Goal: Task Accomplishment & Management: Complete application form

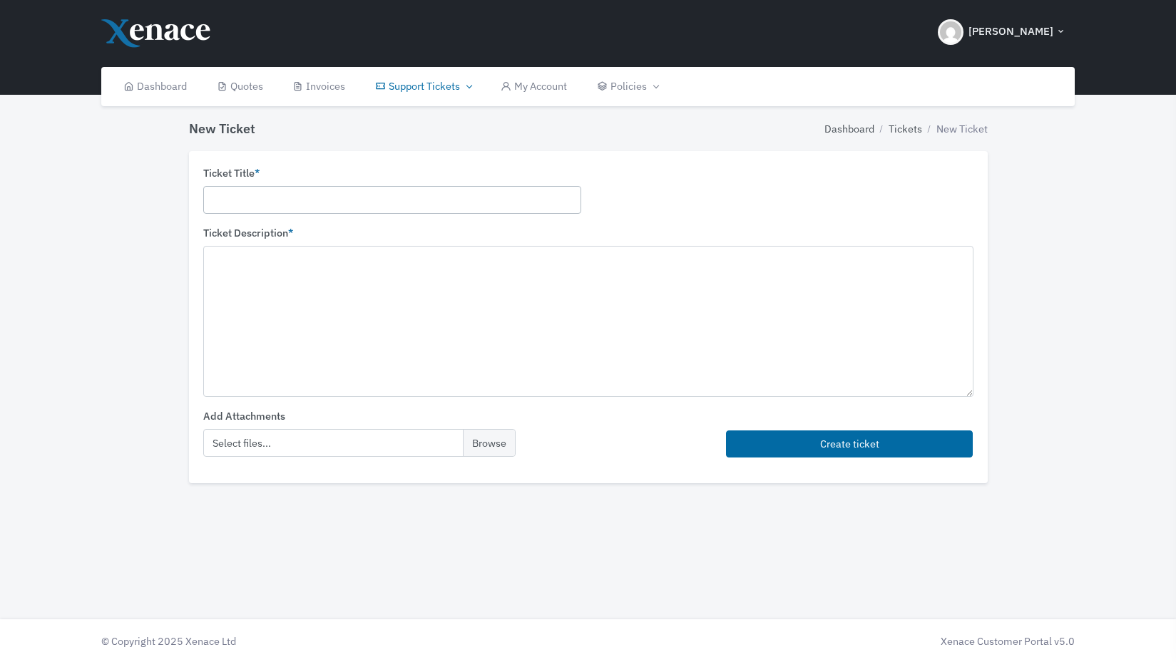
click at [260, 195] on input "text" at bounding box center [392, 200] width 378 height 28
click at [436, 147] on link "Open Tickets" at bounding box center [421, 151] width 128 height 27
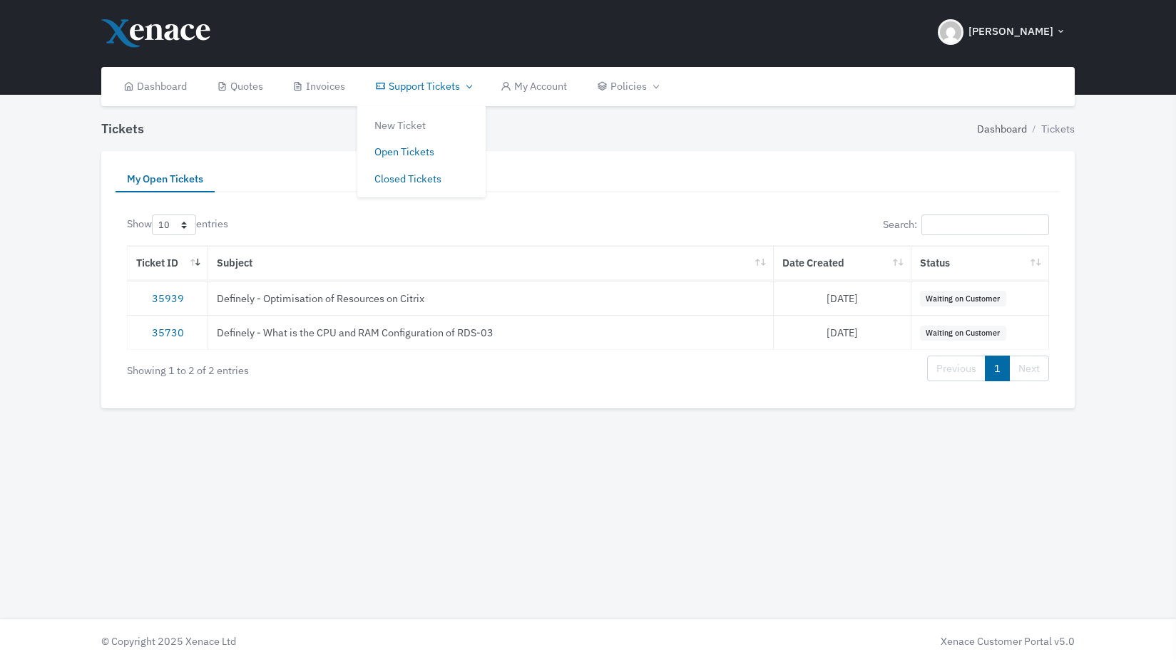
click at [407, 183] on link "Closed Tickets" at bounding box center [421, 178] width 128 height 27
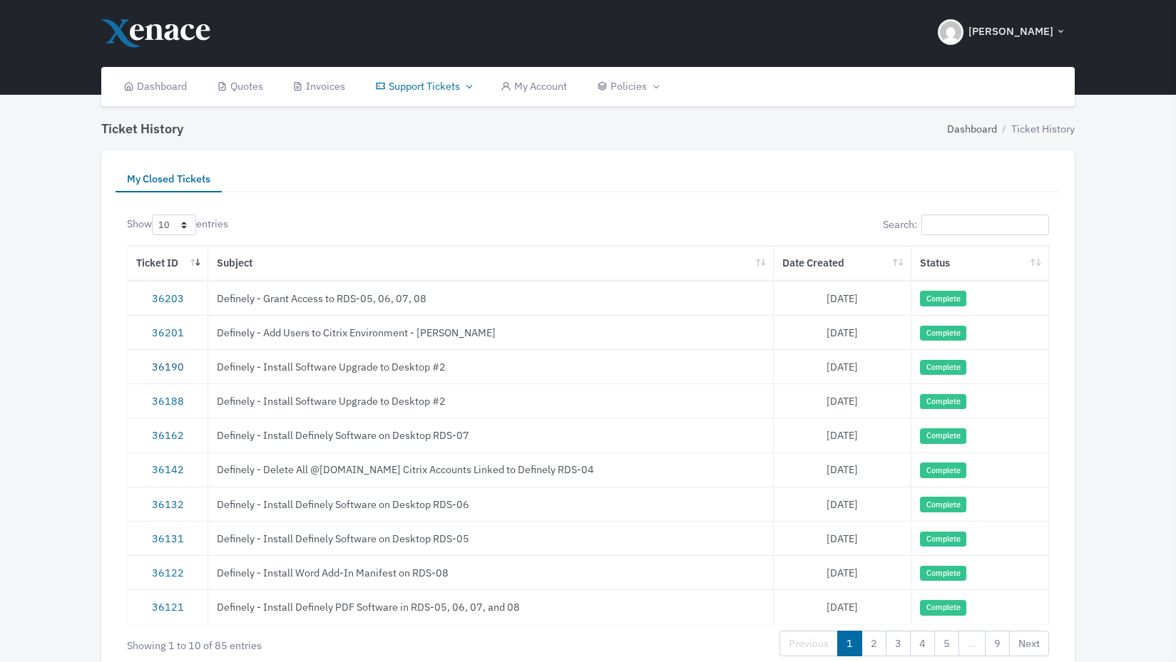
click at [168, 368] on link "36190" at bounding box center [168, 367] width 32 height 14
drag, startPoint x: 463, startPoint y: 365, endPoint x: 212, endPoint y: 366, distance: 251.7
click at [212, 366] on td "Definely - Install Software Upgrade to Desktop #2" at bounding box center [490, 366] width 565 height 34
copy td "Definely - Install Software Upgrade to Desktop #2"
click at [155, 366] on link "36190" at bounding box center [168, 367] width 32 height 14
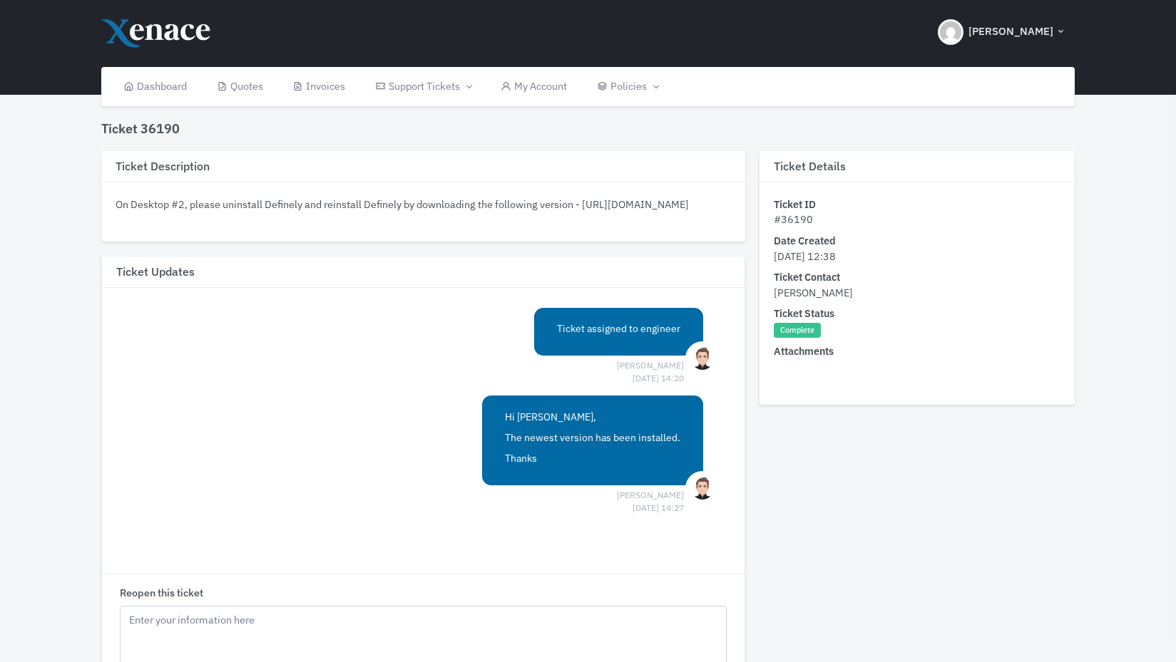
drag, startPoint x: 609, startPoint y: 221, endPoint x: 136, endPoint y: 199, distance: 473.2
click at [136, 199] on div "On Desktop #2, please uninstall Definely and reinstall Definely by downloading …" at bounding box center [423, 205] width 615 height 16
click at [133, 202] on div "On Desktop #2, please uninstall Definely and reinstall Definely by downloading …" at bounding box center [423, 205] width 615 height 16
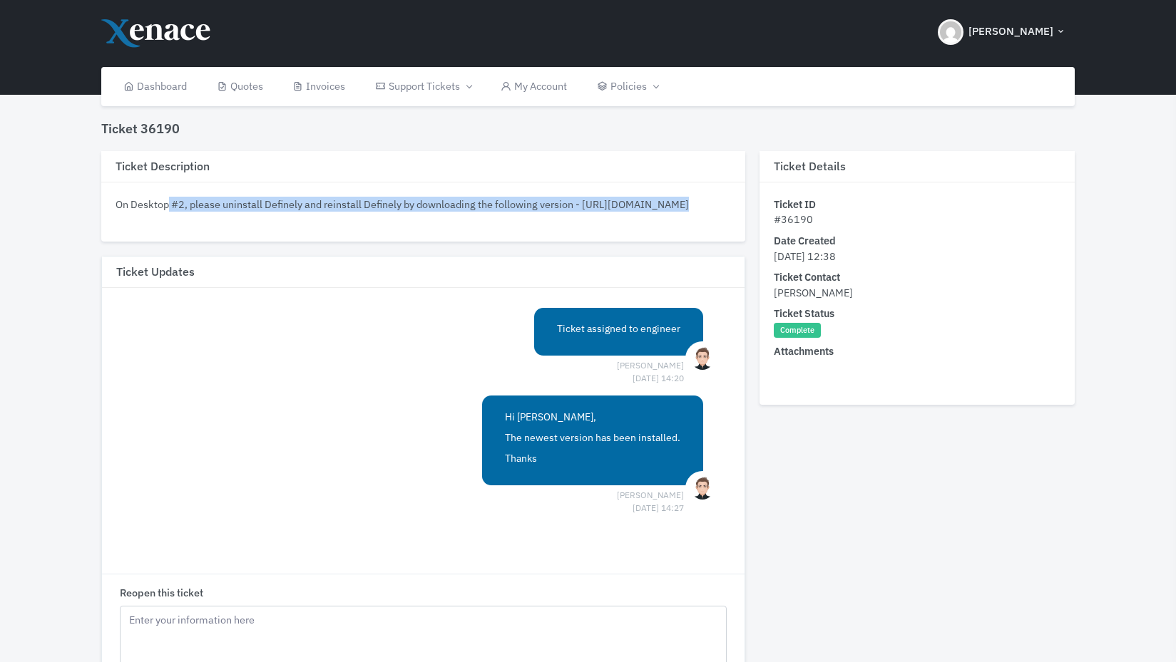
click at [133, 202] on div "On Desktop #2, please uninstall Definely and reinstall Definely by downloading …" at bounding box center [423, 205] width 615 height 16
copy div "On Desktop #2, please uninstall Definely and reinstall Definely by downloading …"
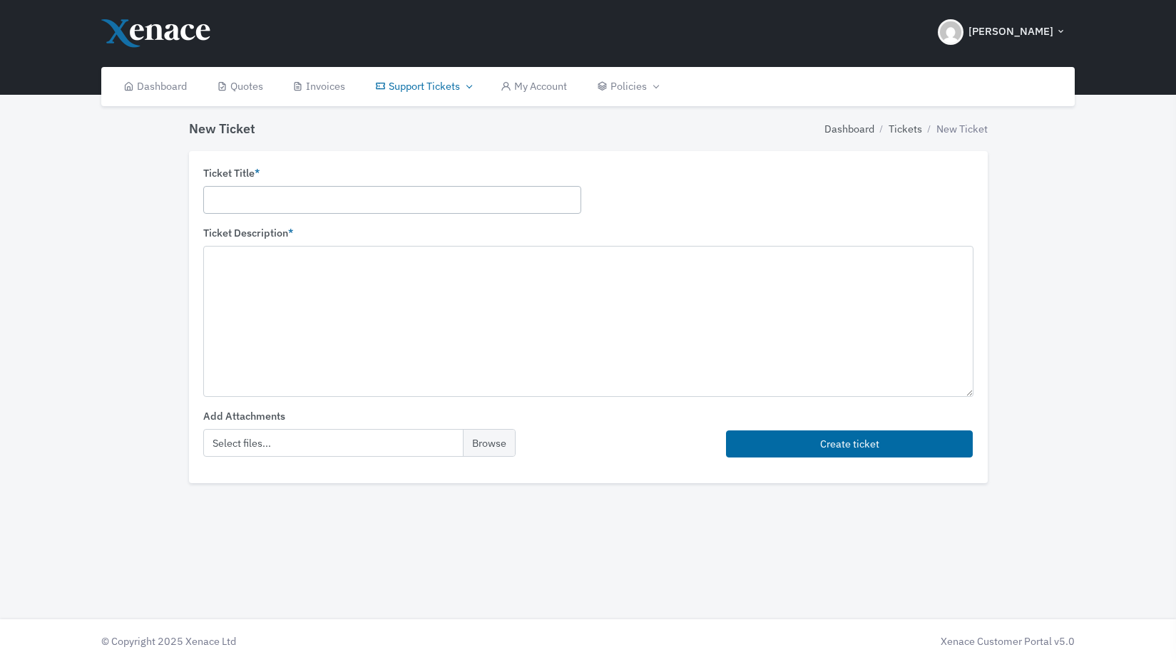
click at [284, 212] on input "text" at bounding box center [392, 200] width 378 height 28
paste input "Definely - Install Software Upgrade to Desktop #2"
type input "Definely - Install Software Upgrade to RDS-03"
click at [339, 289] on textarea at bounding box center [588, 321] width 770 height 150
click at [253, 312] on textarea at bounding box center [588, 321] width 770 height 150
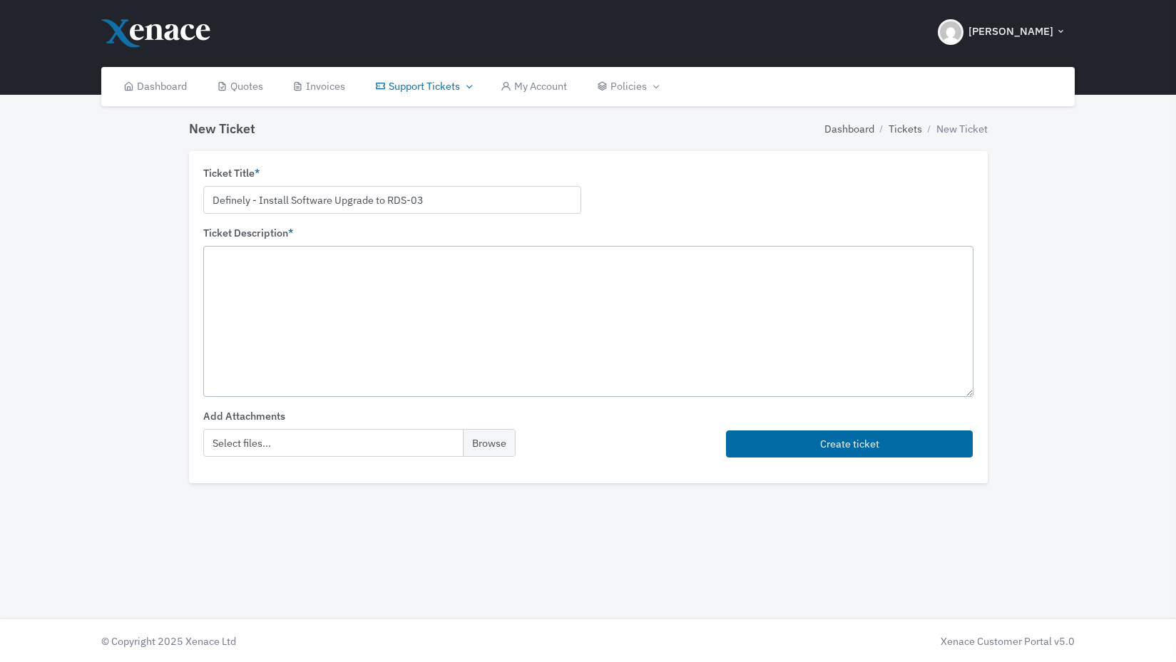
paste textarea "On Desktop #2, please uninstall Definely and reinstall Definely by downloading …"
drag, startPoint x: 279, startPoint y: 257, endPoint x: 235, endPoint y: 263, distance: 44.7
click at [235, 263] on textarea "On Desktop #2, please uninstall Definely and reinstall Definely by downloading …" at bounding box center [588, 321] width 770 height 150
drag, startPoint x: 429, startPoint y: 269, endPoint x: 670, endPoint y: 257, distance: 240.6
click at [670, 257] on textarea "On RDS-03, please uninstall Definely and reinstall Definely by downloading the …" at bounding box center [588, 321] width 770 height 150
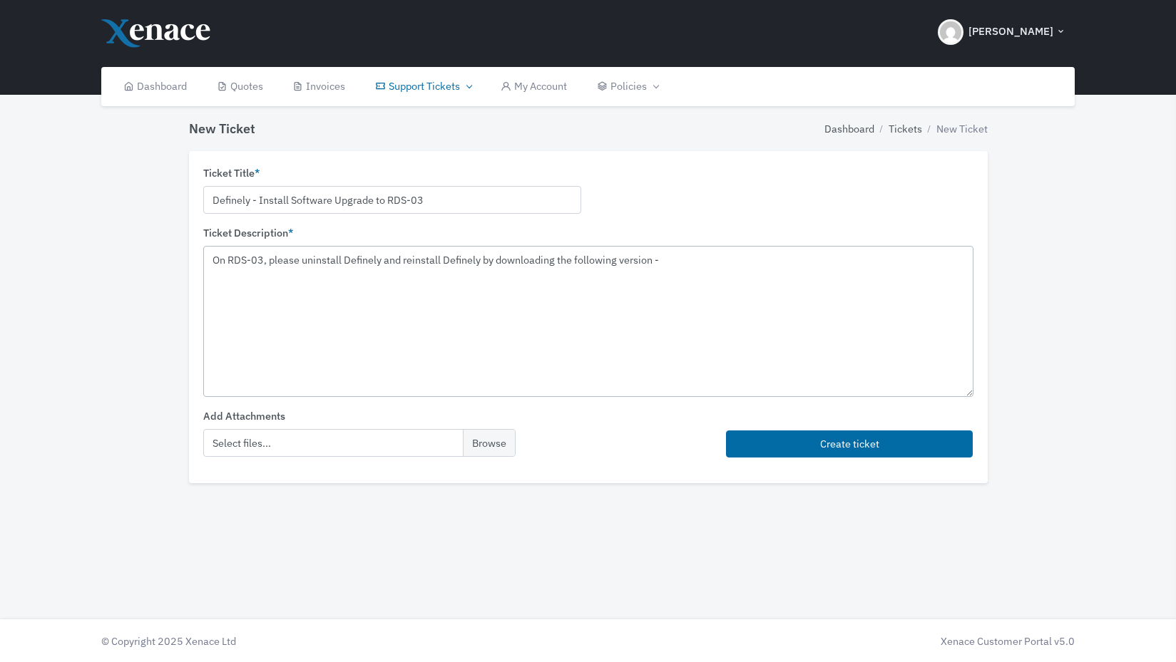
click at [685, 262] on textarea "On RDS-03, please uninstall Definely and reinstall Definely by downloading the …" at bounding box center [588, 321] width 770 height 150
paste textarea "[URL][DOMAIN_NAME]"
click at [791, 275] on textarea "On RDS-03, please uninstall Definely and reinstall Definely by downloading the …" at bounding box center [588, 321] width 770 height 150
type textarea "On RDS-03, please uninstall Definely and reinstall Definely by downloading the …"
click at [858, 446] on button "Create ticket" at bounding box center [849, 445] width 247 height 28
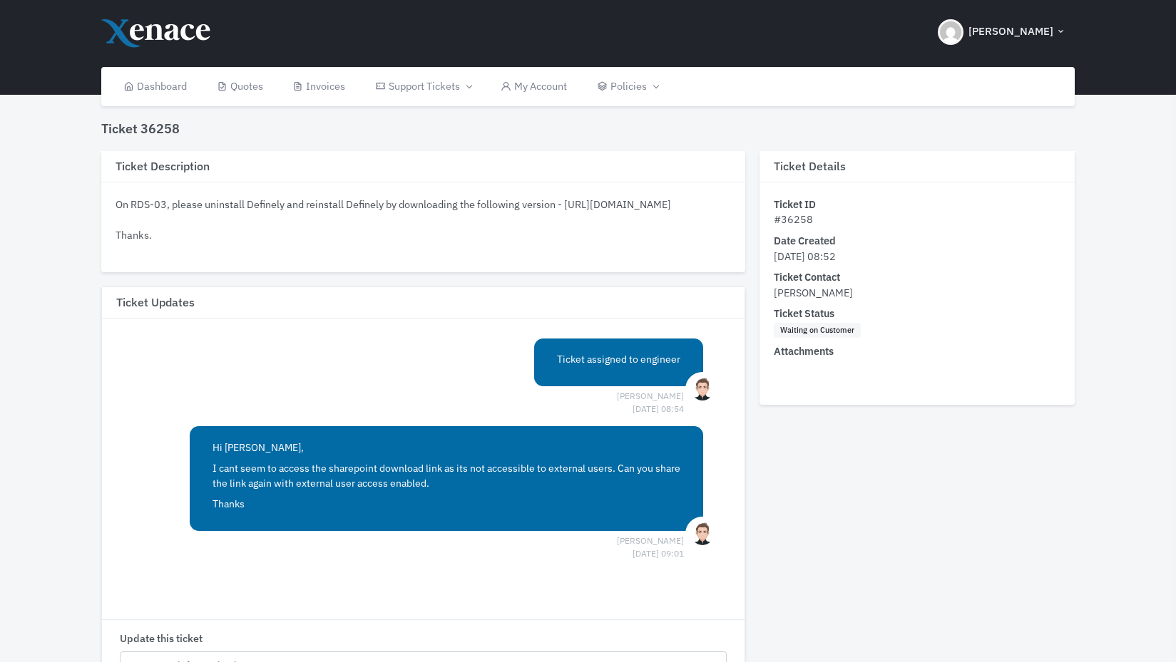
click at [500, 218] on div "On RDS-03, please uninstall Definely and reinstall Definely by downloading the …" at bounding box center [423, 220] width 615 height 46
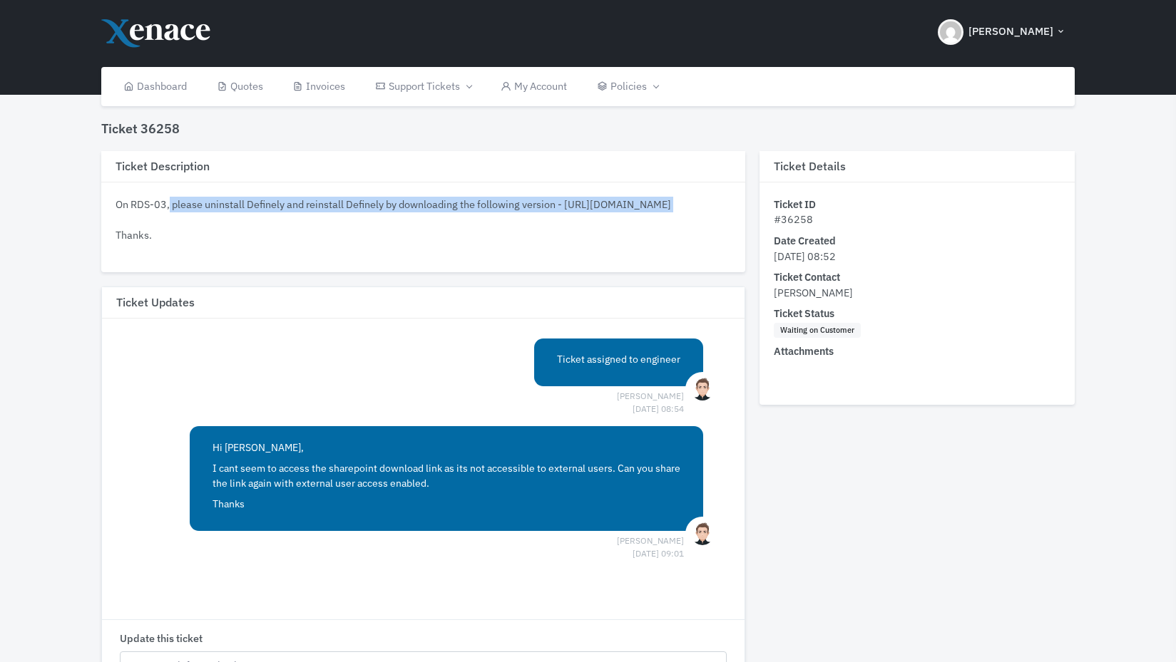
click at [500, 218] on div "On RDS-03, please uninstall Definely and reinstall Definely by downloading the …" at bounding box center [423, 220] width 615 height 46
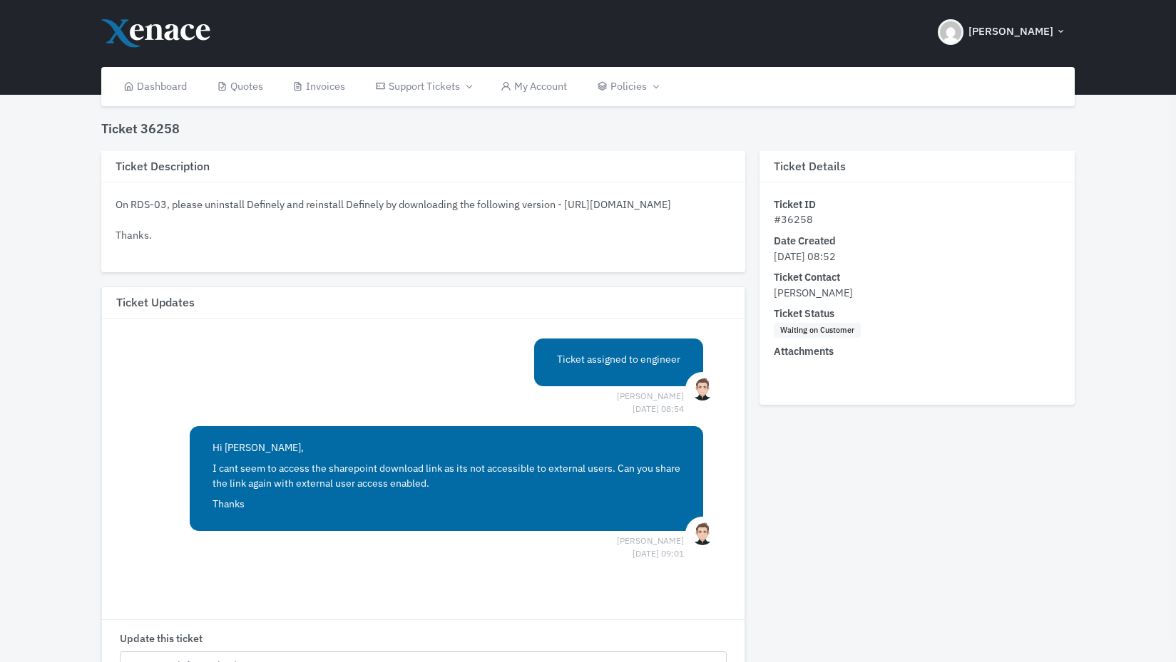
click at [604, 207] on div "On RDS-03, please uninstall Definely and reinstall Definely by downloading the …" at bounding box center [423, 220] width 615 height 46
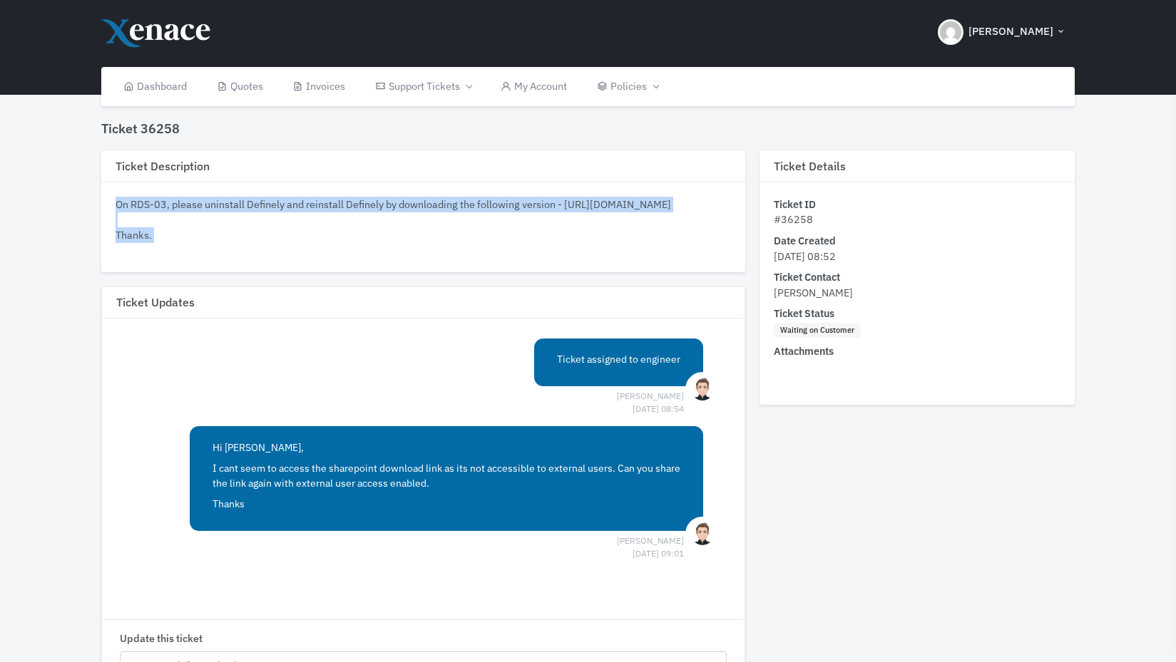
drag, startPoint x: 662, startPoint y: 216, endPoint x: 114, endPoint y: 222, distance: 547.6
click at [114, 223] on div "On RDS-03, please uninstall Definely and reinstall Definely by downloading the …" at bounding box center [423, 228] width 644 height 90
click at [115, 220] on div "On RDS-03, please uninstall Definely and reinstall Definely by downloading the …" at bounding box center [423, 228] width 644 height 90
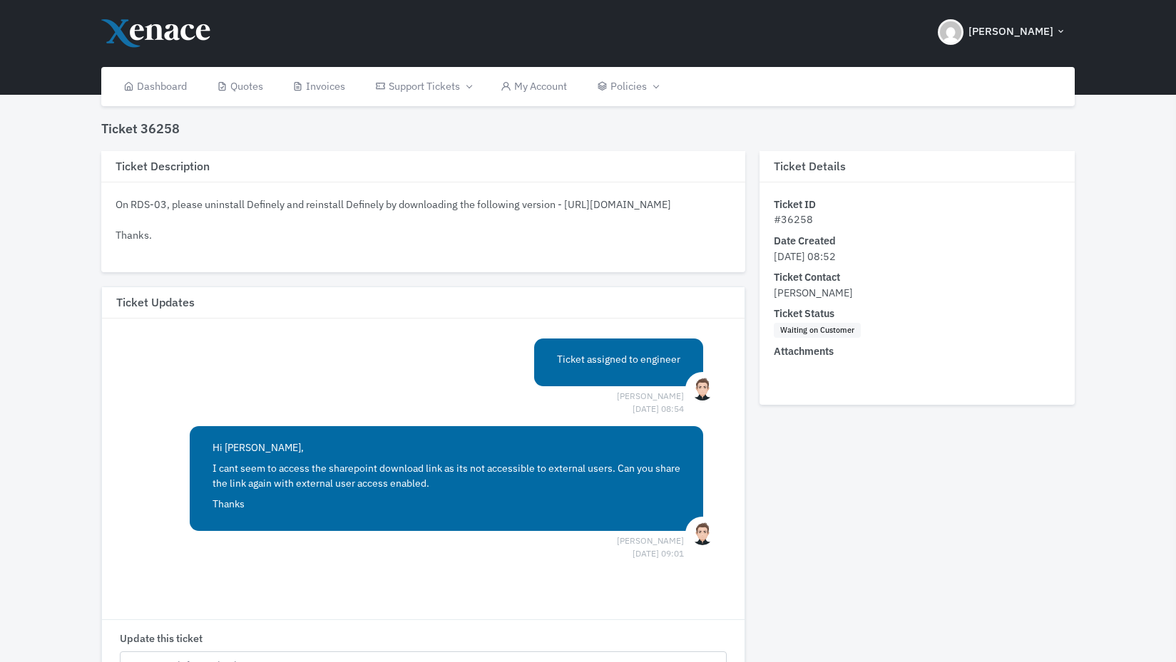
drag, startPoint x: 116, startPoint y: 219, endPoint x: 670, endPoint y: 221, distance: 554.0
click at [670, 221] on div "On RDS-03, please uninstall Definely and reinstall Definely by downloading the …" at bounding box center [423, 220] width 615 height 46
copy div "[URL][DOMAIN_NAME]"
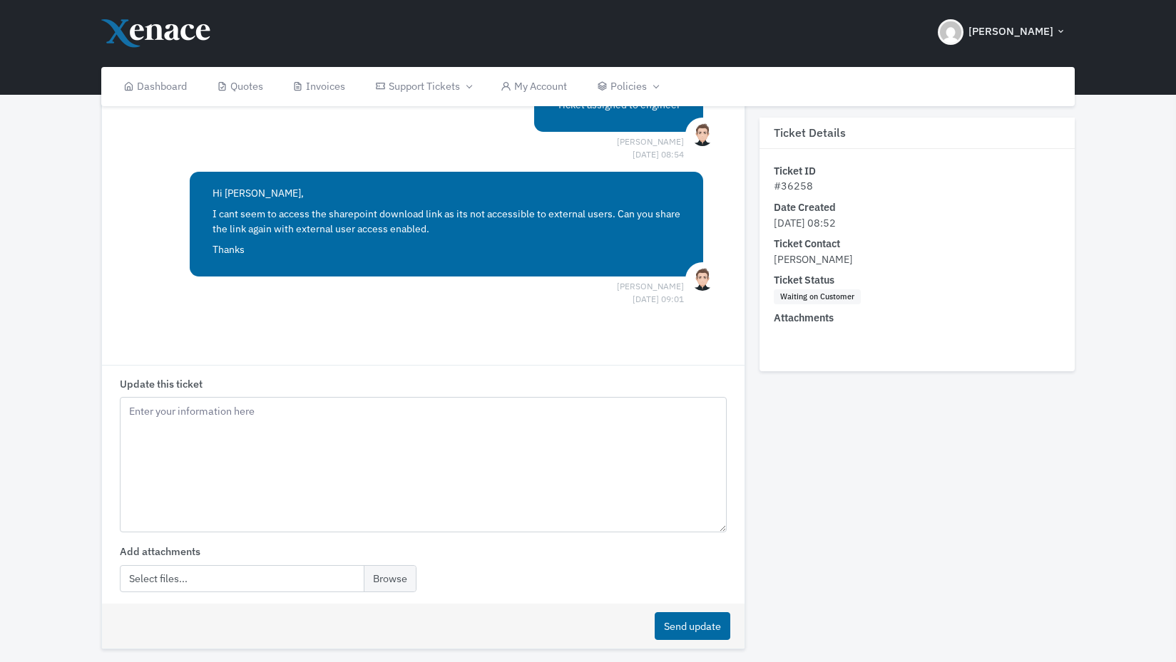
scroll to position [299, 0]
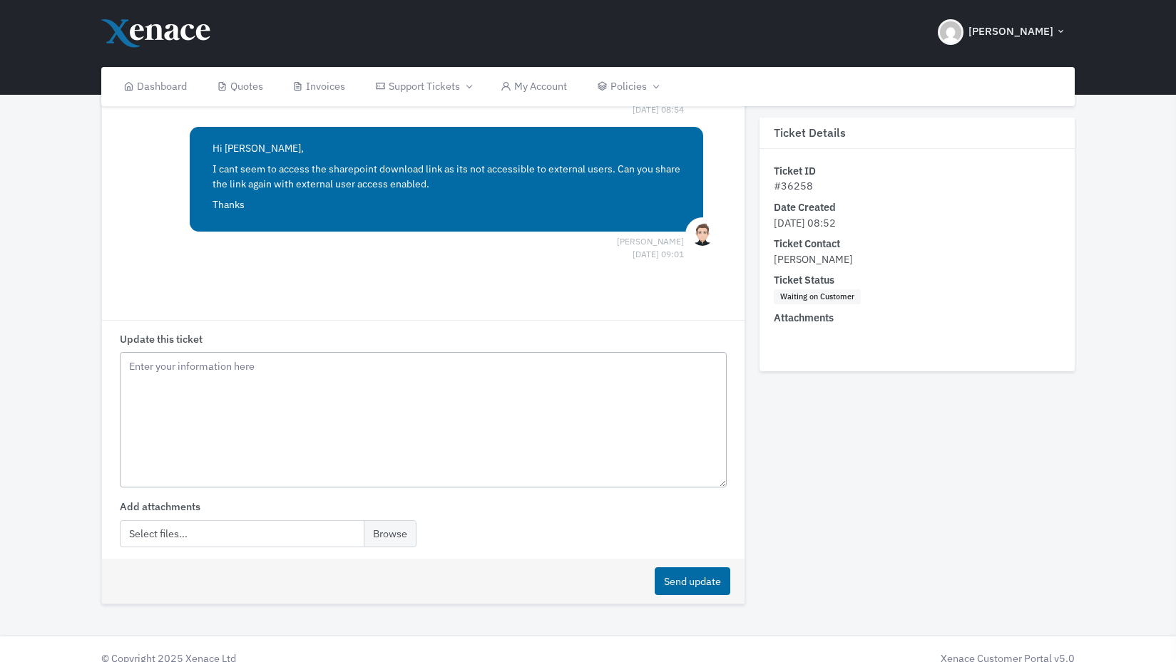
click at [225, 419] on textarea "Update this ticket" at bounding box center [423, 419] width 607 height 135
paste textarea "https://definely.sharepoint.com/:u:/s/DefinelySupport/ERzjSq8IW0VAqgowXTmWNioB7…"
type textarea "Hello Luke, Please try again using this link - https://definely.sharepoint.com/…"
click at [680, 563] on div "Send update" at bounding box center [423, 581] width 642 height 45
click at [680, 564] on div "Send update" at bounding box center [423, 581] width 642 height 45
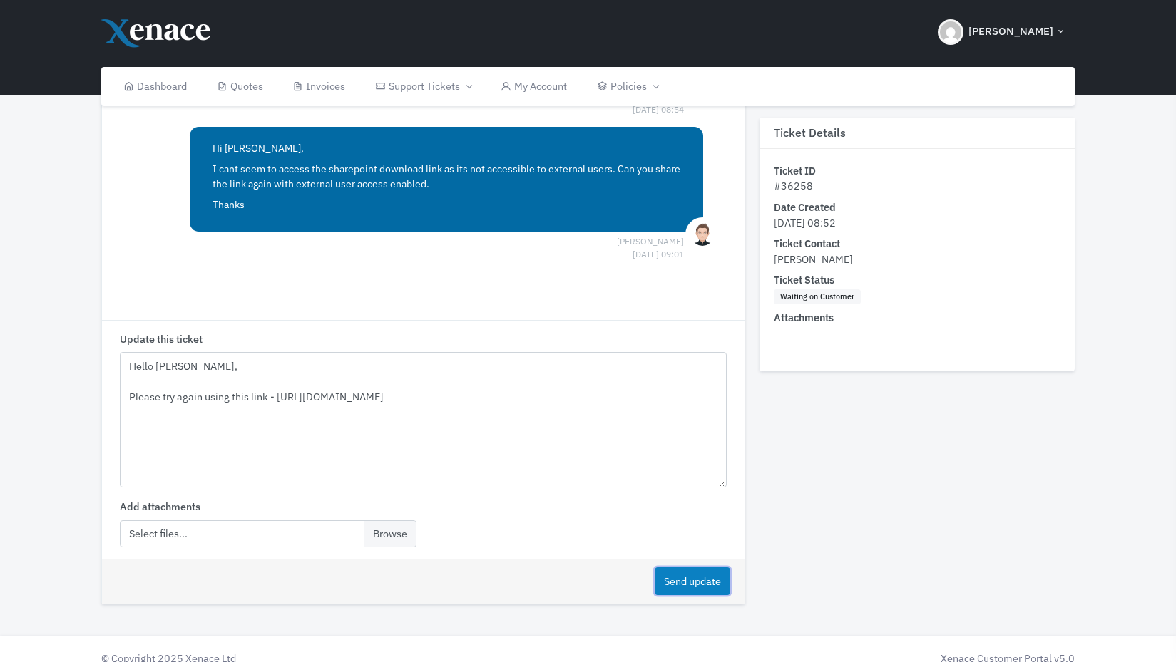
click at [673, 576] on button "Send update" at bounding box center [693, 582] width 76 height 28
